Goal: Find specific page/section: Find specific page/section

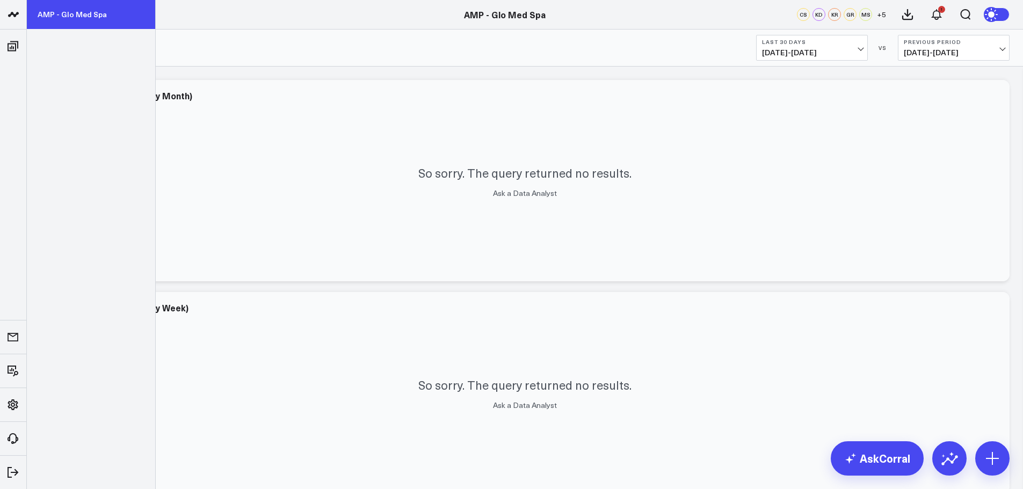
click at [67, 18] on link "AMP - Glo Med Spa" at bounding box center [91, 14] width 128 height 29
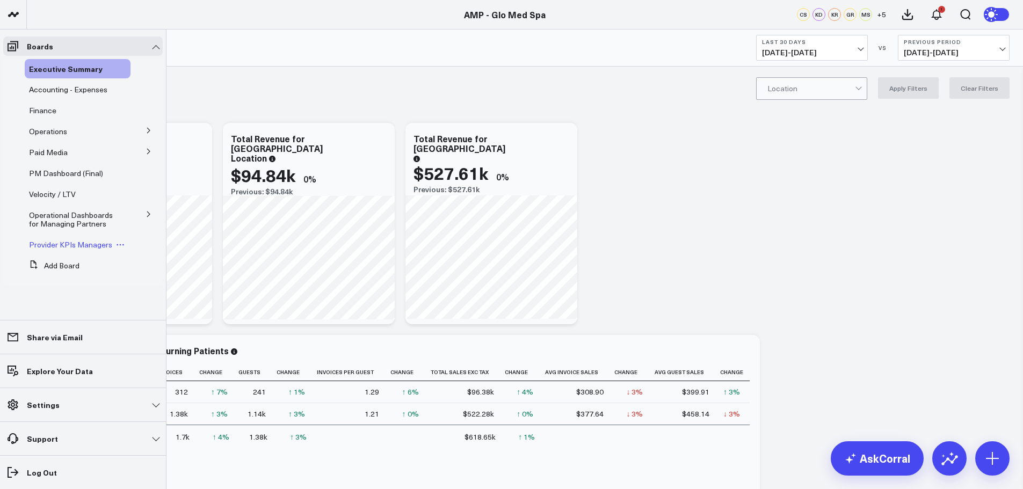
click at [67, 244] on span "Provider KPIs Managers" at bounding box center [70, 245] width 83 height 10
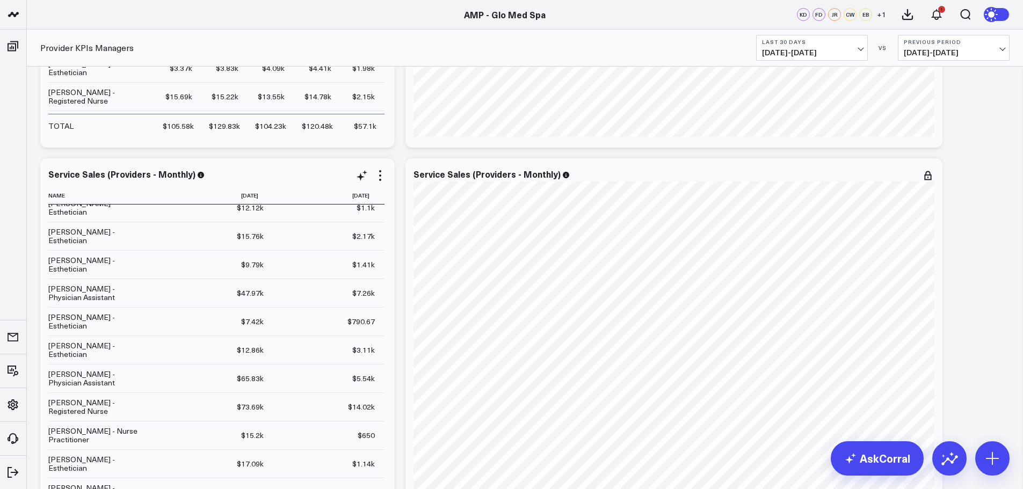
scroll to position [483, 0]
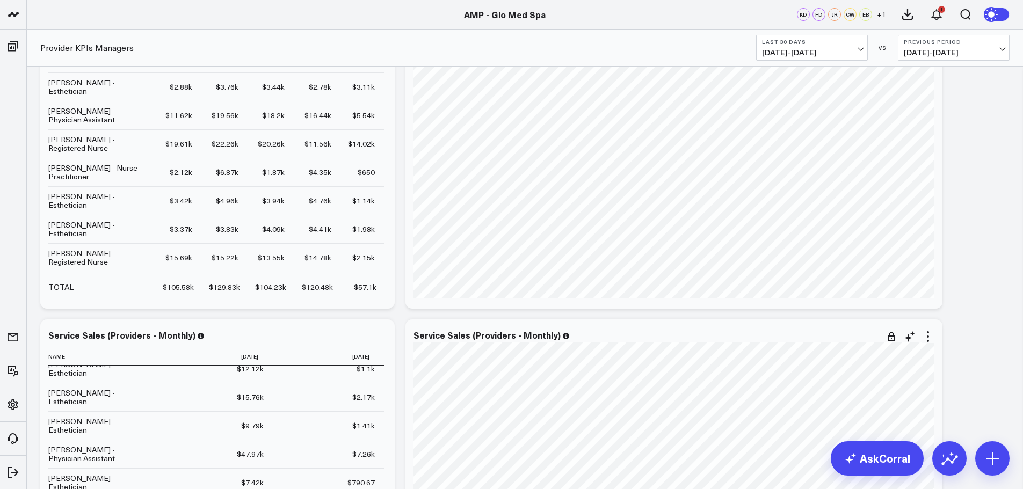
scroll to position [0, 0]
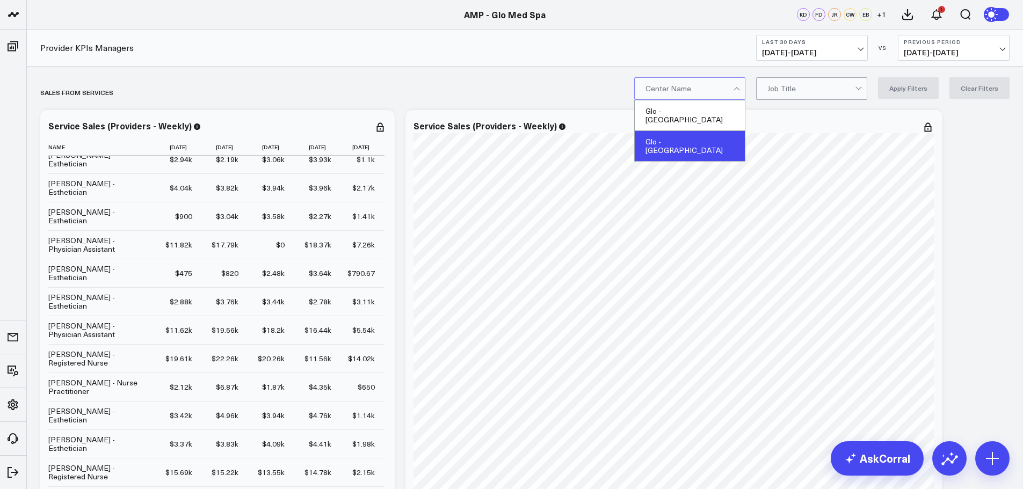
click at [680, 134] on div "Glo - Winterville" at bounding box center [690, 146] width 110 height 30
click at [904, 85] on button "Apply Filters" at bounding box center [908, 87] width 61 height 21
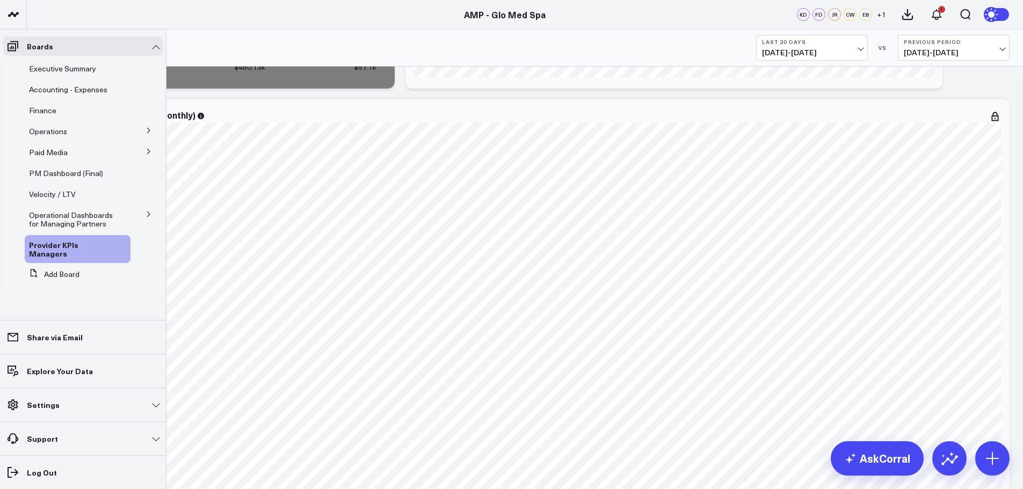
scroll to position [907, 0]
